Goal: Task Accomplishment & Management: Complete application form

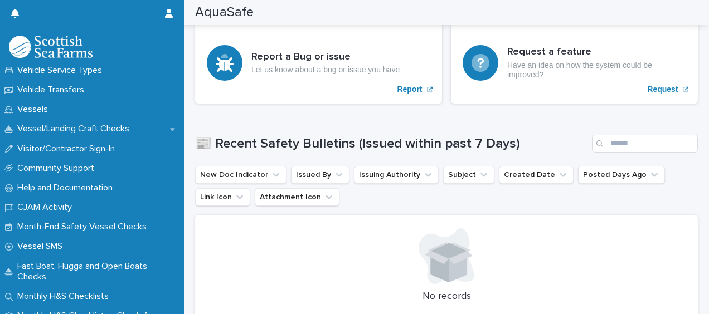
scroll to position [1000, 0]
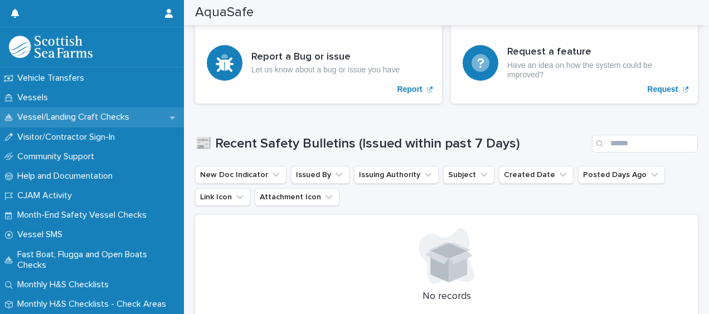
click at [107, 116] on p "Vessel/Landing Craft Checks" at bounding box center [75, 117] width 125 height 11
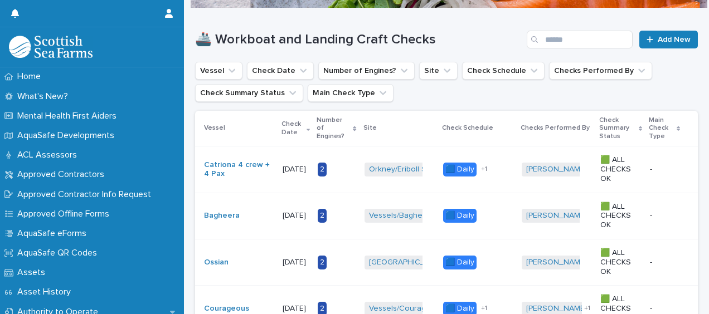
scroll to position [123, 0]
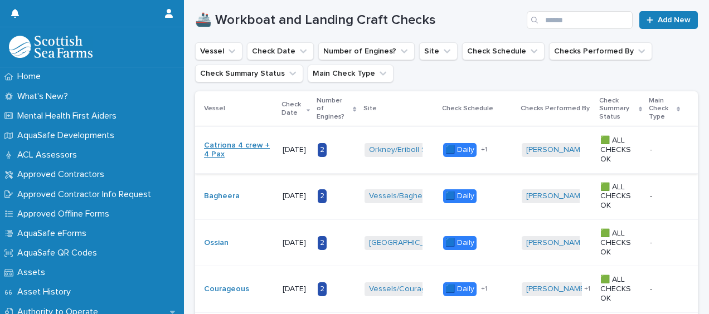
click at [224, 158] on link "Catriona 4 crew + 4 Pax" at bounding box center [239, 150] width 70 height 19
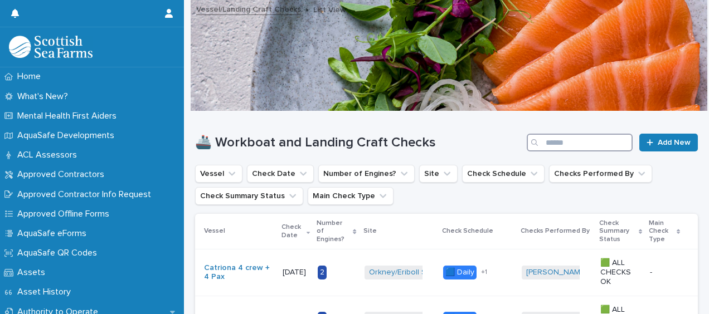
click at [565, 144] on input "Search" at bounding box center [580, 143] width 106 height 18
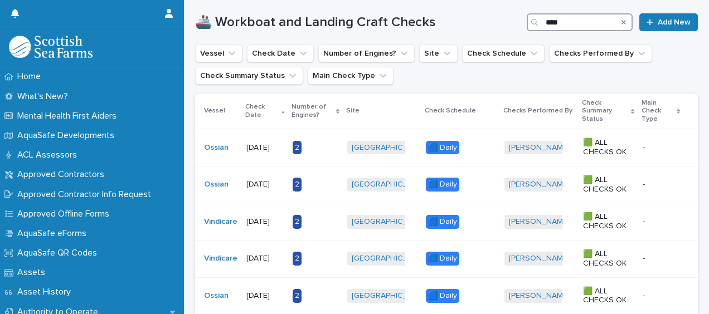
scroll to position [123, 0]
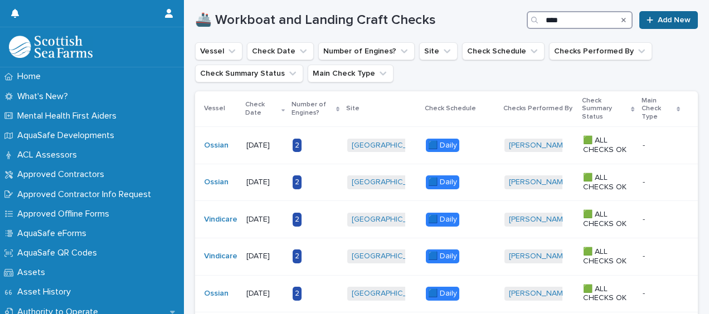
type input "****"
click at [669, 17] on span "Add New" at bounding box center [674, 20] width 33 height 8
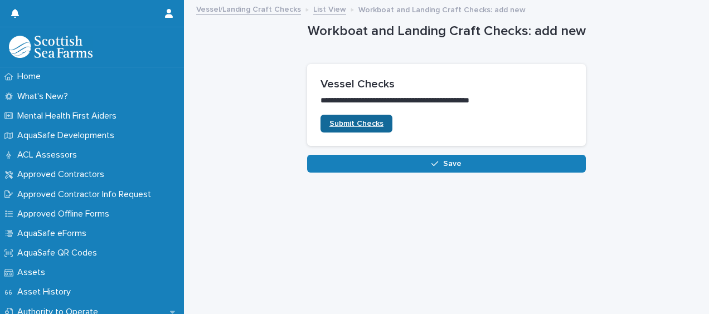
click at [372, 127] on span "Submit Checks" at bounding box center [357, 124] width 54 height 8
